Goal: Check status: Check status

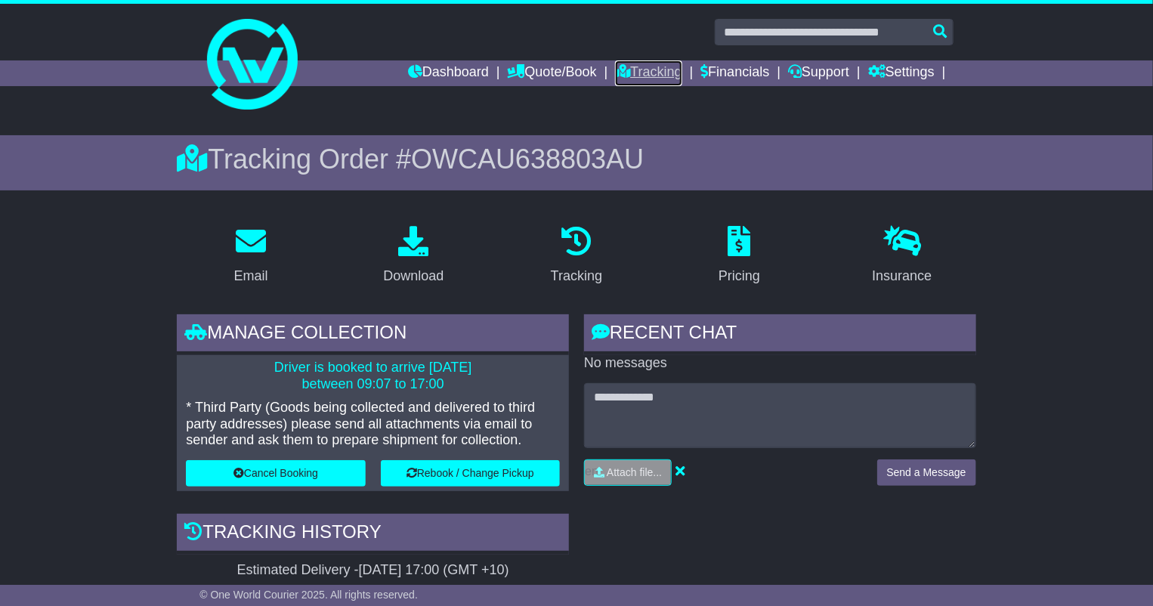
click at [653, 72] on link "Tracking" at bounding box center [648, 73] width 66 height 26
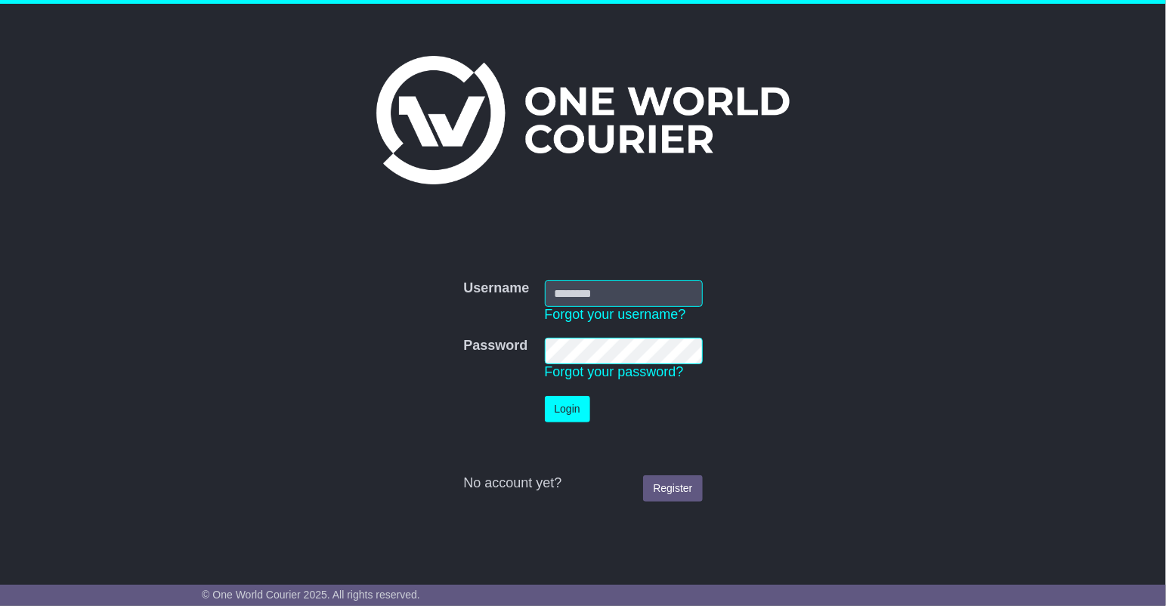
click at [615, 292] on input "Username" at bounding box center [624, 293] width 158 height 26
type input "**********"
click at [545, 396] on button "Login" at bounding box center [567, 409] width 45 height 26
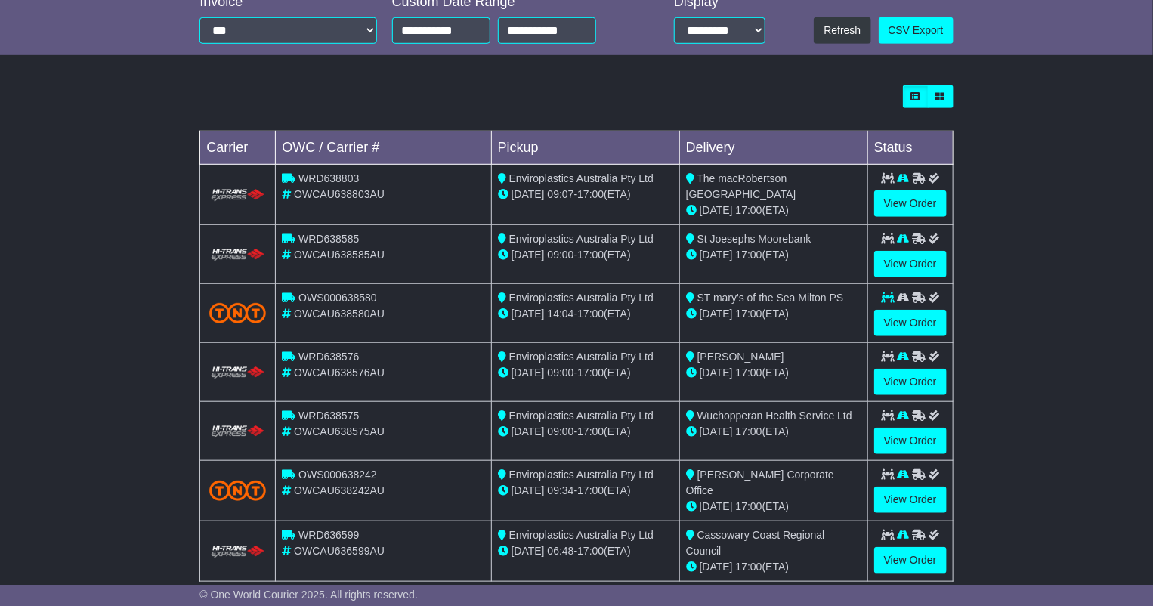
scroll to position [382, 0]
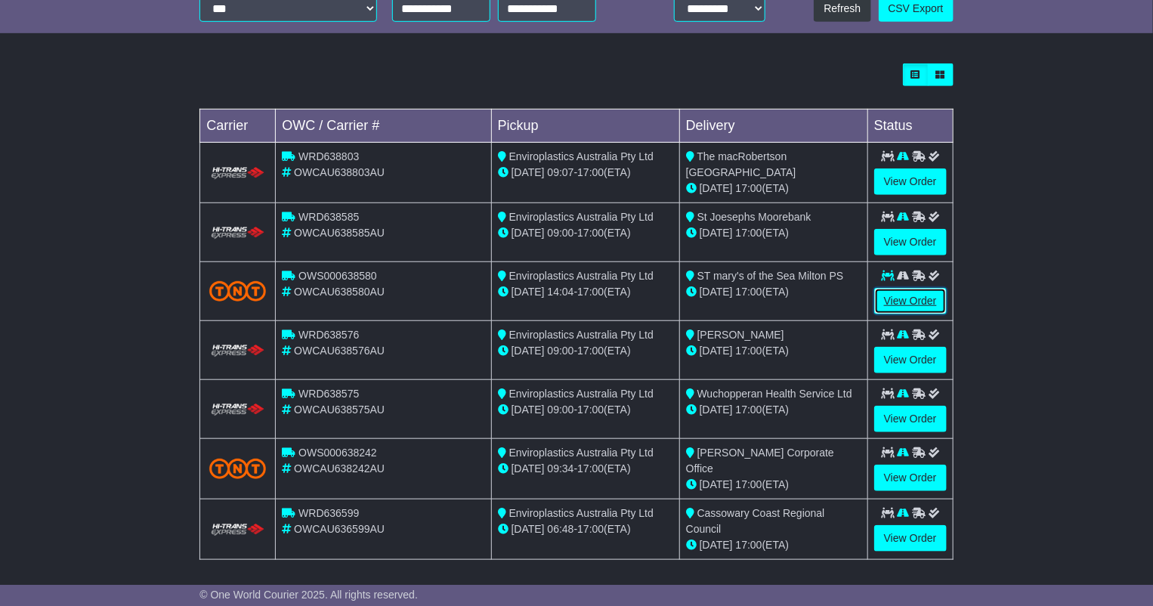
click at [888, 297] on link "View Order" at bounding box center [910, 301] width 73 height 26
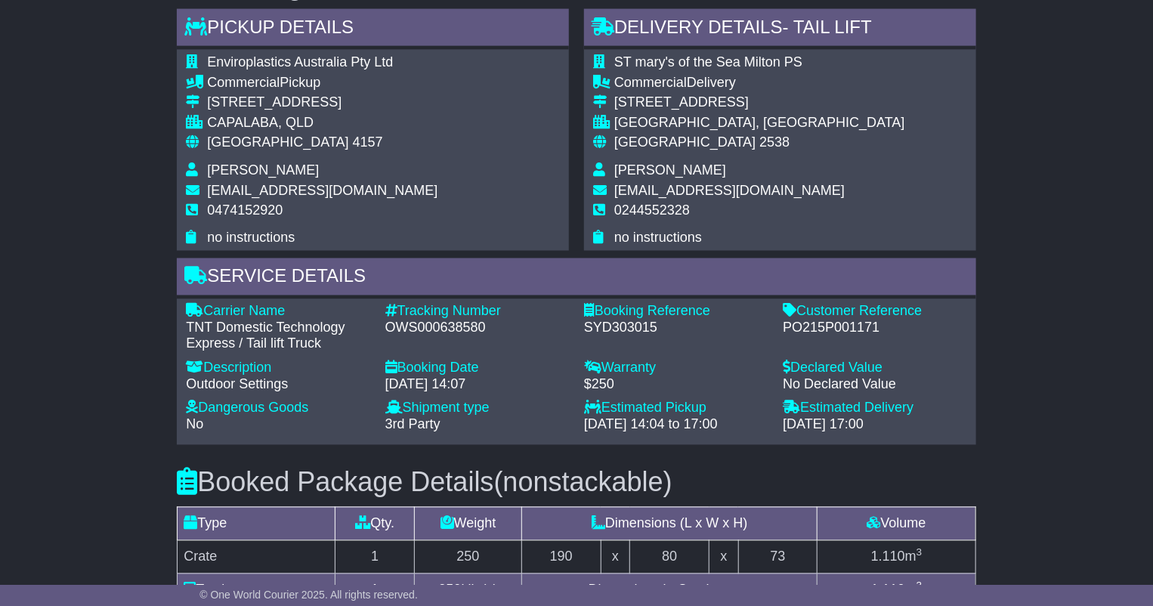
scroll to position [923, 0]
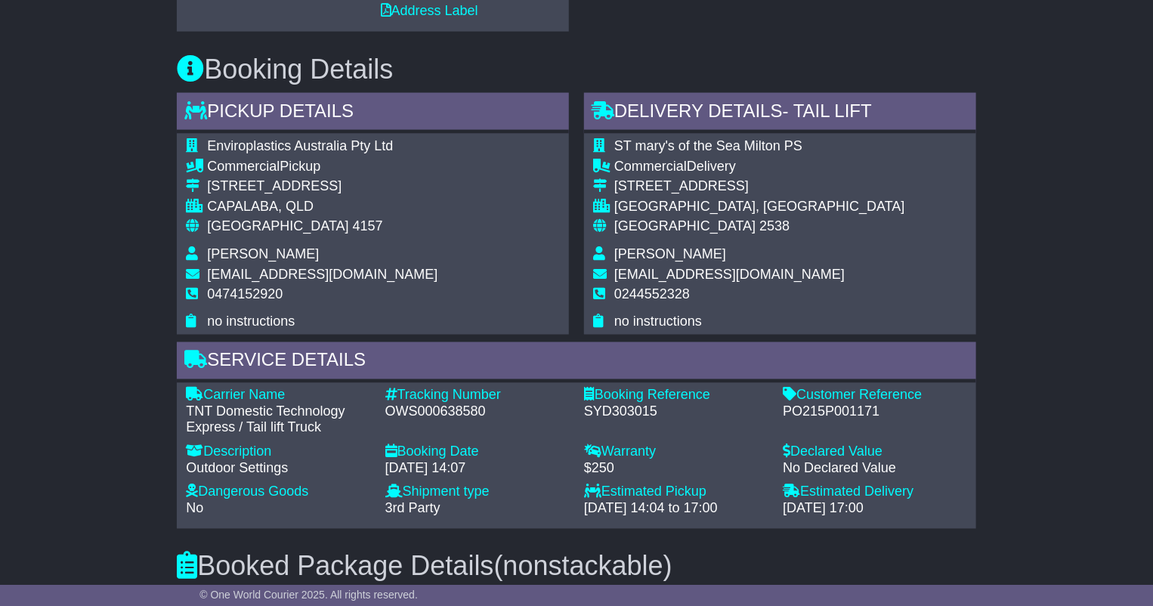
drag, startPoint x: 856, startPoint y: 58, endPoint x: 838, endPoint y: 55, distance: 18.4
click at [856, 58] on h3 "Booking Details" at bounding box center [576, 69] width 798 height 30
